Goal: Information Seeking & Learning: Learn about a topic

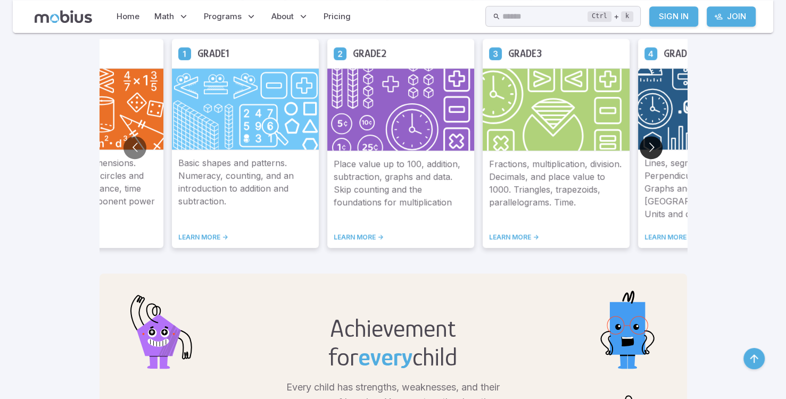
click at [652, 144] on button "Go to next slide" at bounding box center [651, 147] width 23 height 23
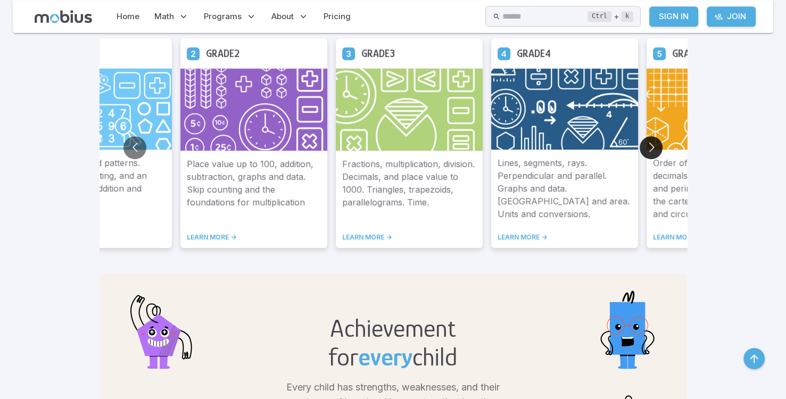
click at [652, 144] on button "Go to next slide" at bounding box center [651, 147] width 23 height 23
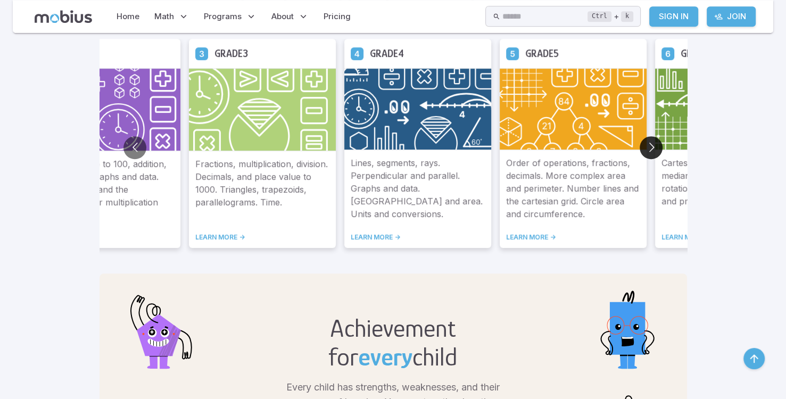
click at [652, 144] on button "Go to next slide" at bounding box center [651, 147] width 23 height 23
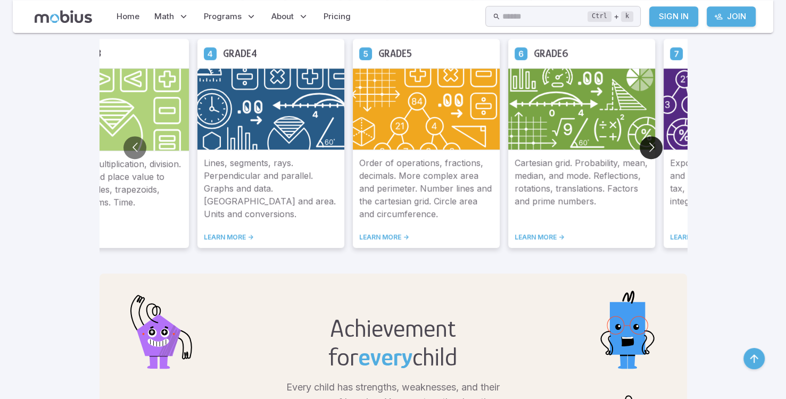
click at [652, 144] on button "Go to next slide" at bounding box center [651, 147] width 23 height 23
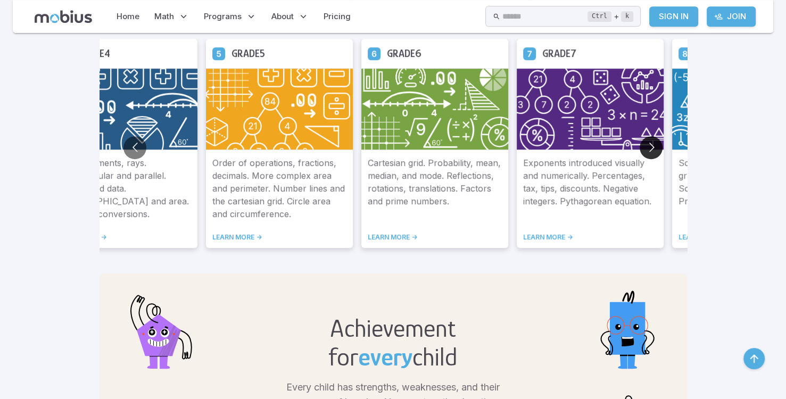
click at [652, 144] on button "Go to next slide" at bounding box center [651, 147] width 23 height 23
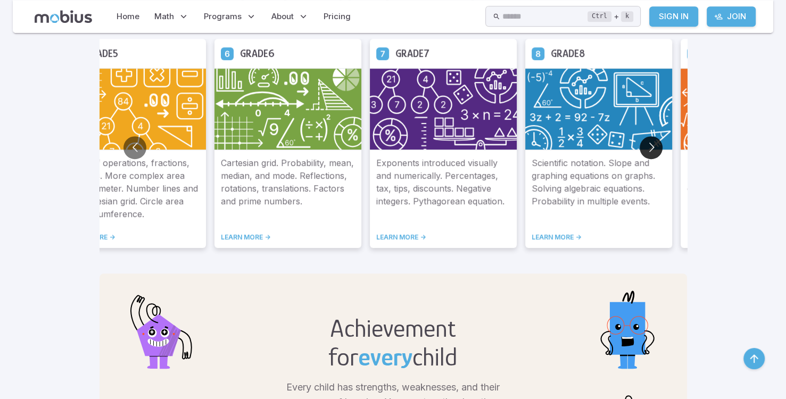
click at [652, 144] on button "Go to next slide" at bounding box center [651, 147] width 23 height 23
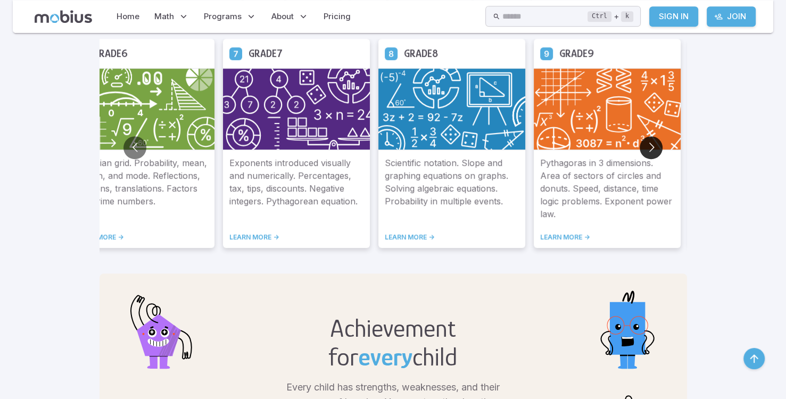
click at [652, 144] on button "Go to next slide" at bounding box center [651, 147] width 23 height 23
click at [558, 245] on div "Pythagoras in 3 dimensions. Area of sectors of circles and donuts. Speed, dista…" at bounding box center [607, 199] width 147 height 98
click at [568, 234] on link "LEARN MORE ->" at bounding box center [607, 237] width 134 height 9
